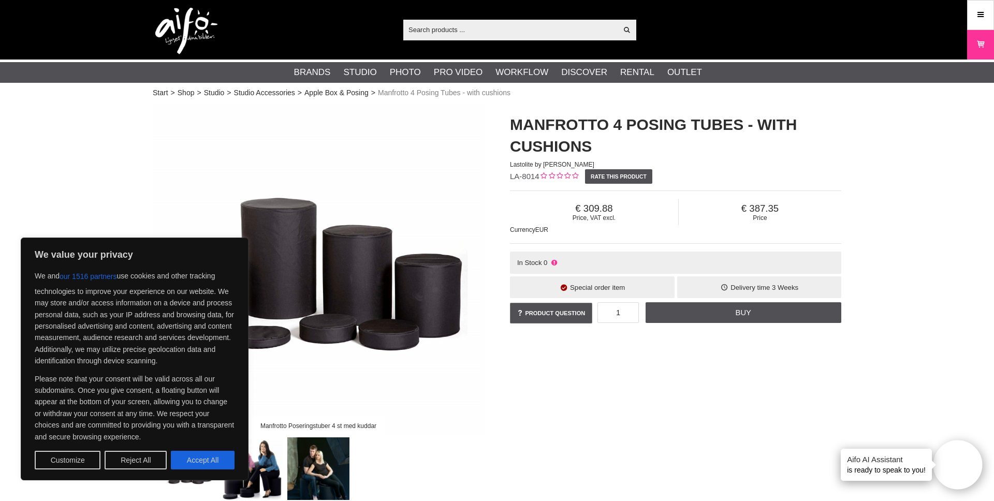
click at [217, 459] on button "Accept All" at bounding box center [203, 460] width 64 height 19
checkbox input "true"
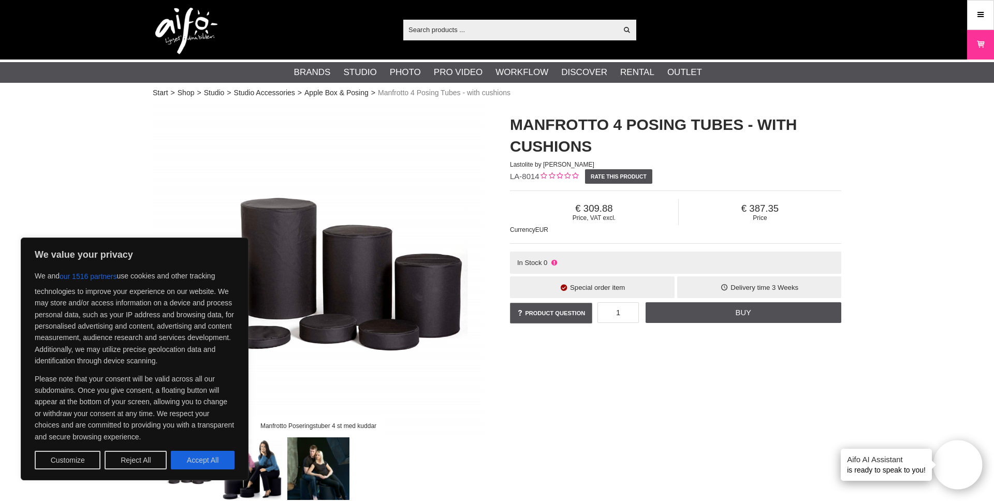
checkbox input "true"
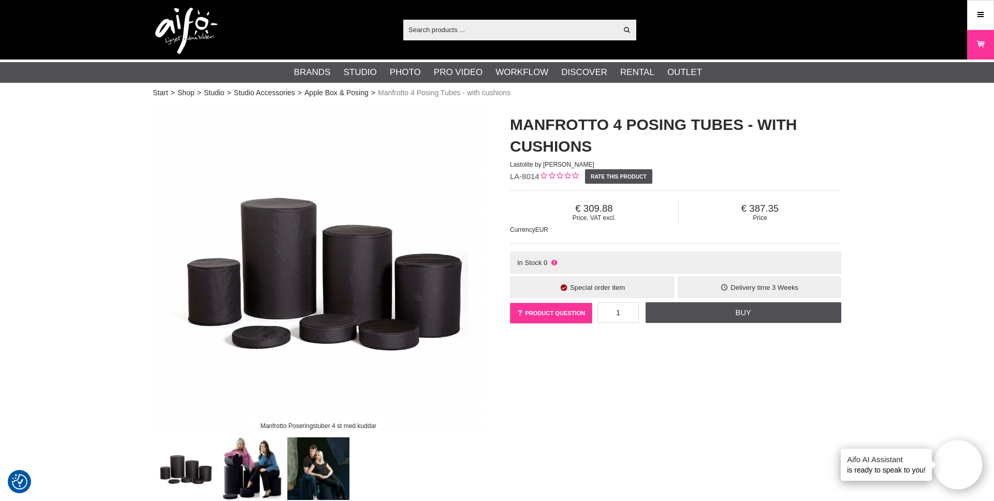
click at [568, 314] on link "Product question" at bounding box center [551, 313] width 82 height 21
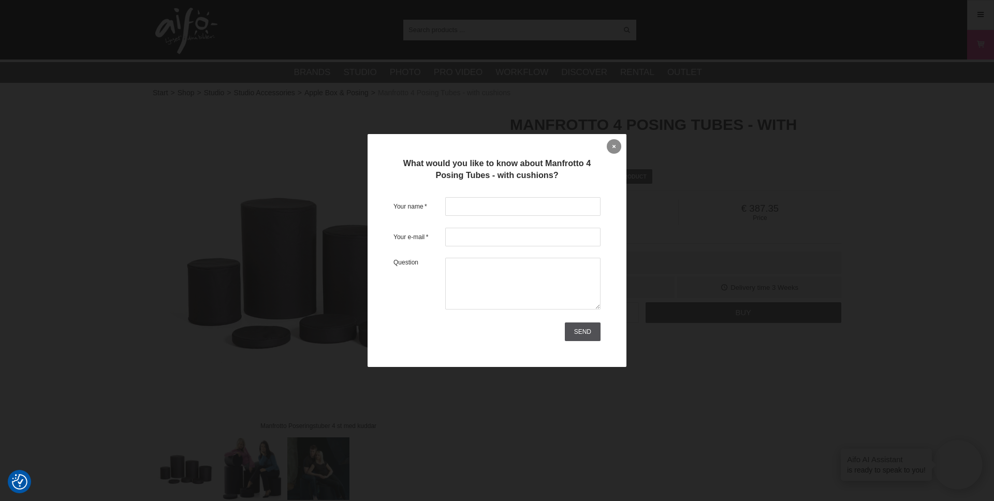
click at [614, 144] on icon at bounding box center [613, 146] width 3 height 6
